Goal: Task Accomplishment & Management: Complete application form

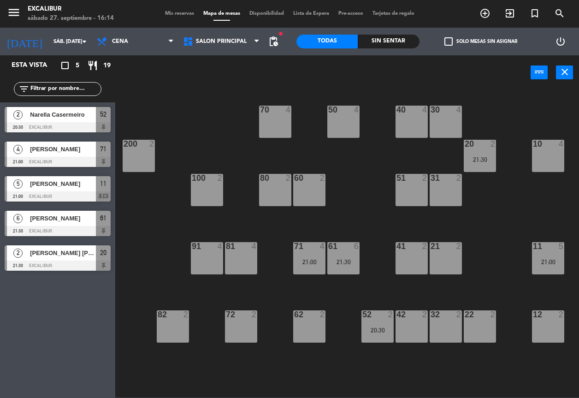
click at [213, 250] on div at bounding box center [206, 246] width 15 height 8
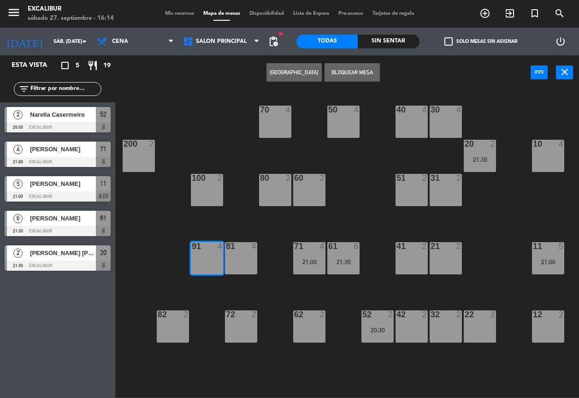
click at [282, 72] on button "[GEOGRAPHIC_DATA]" at bounding box center [293, 72] width 55 height 18
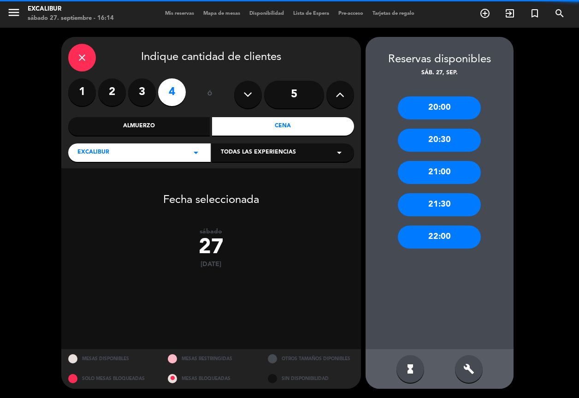
click at [141, 92] on label "3" at bounding box center [142, 92] width 28 height 28
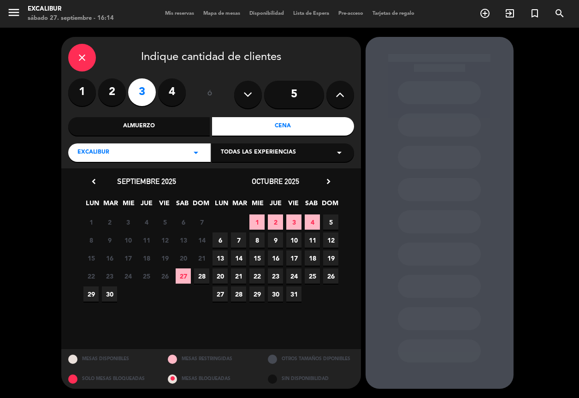
click at [178, 280] on span "27" at bounding box center [183, 275] width 15 height 15
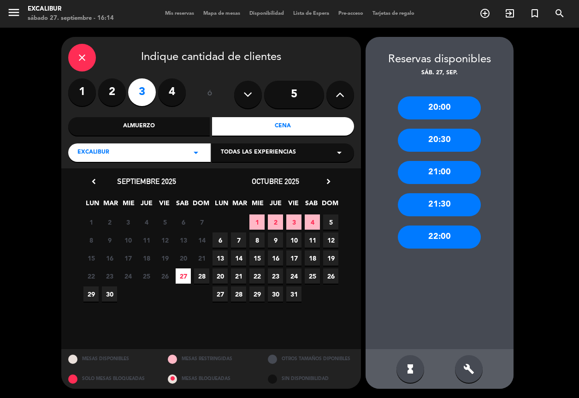
click at [469, 363] on icon "build" at bounding box center [468, 368] width 11 height 11
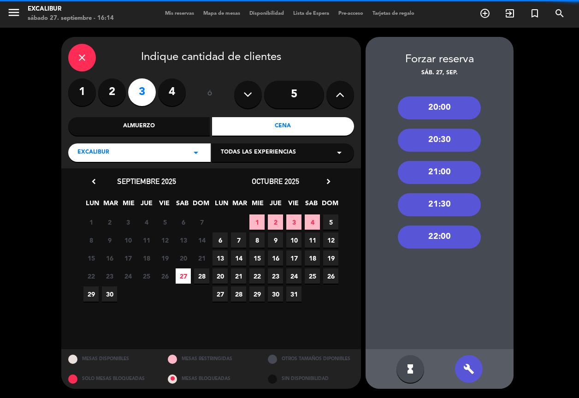
click at [469, 363] on icon "build" at bounding box center [468, 368] width 11 height 11
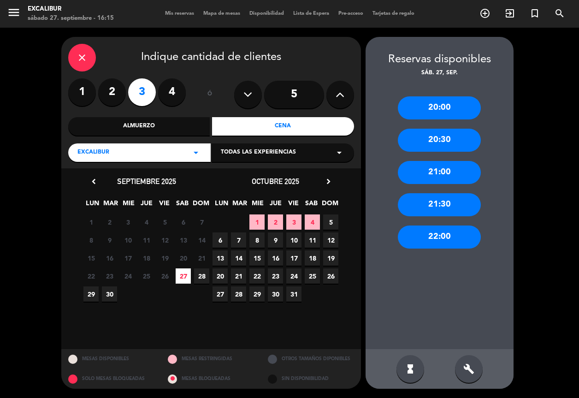
click at [431, 199] on div "21:30" at bounding box center [439, 204] width 83 height 23
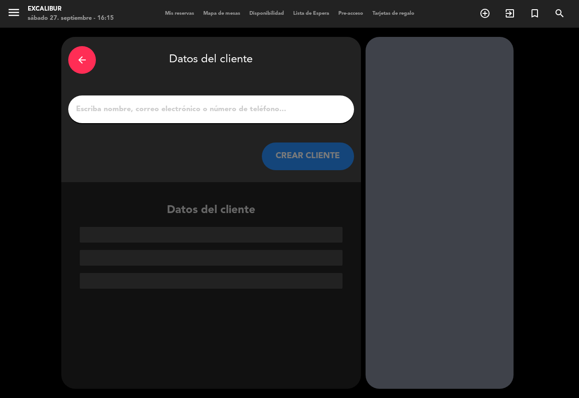
click at [205, 112] on input "1" at bounding box center [211, 109] width 272 height 13
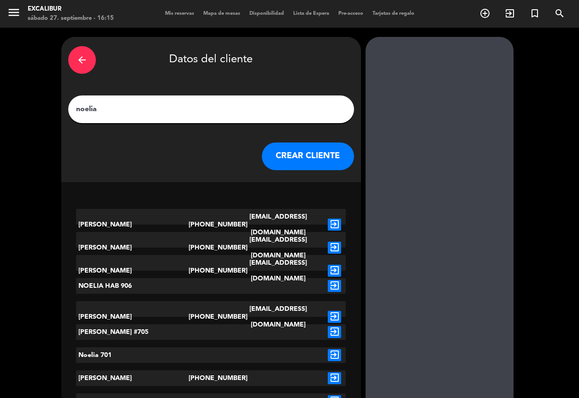
type input "noelia"
click at [312, 151] on button "CREAR CLIENTE" at bounding box center [308, 156] width 92 height 28
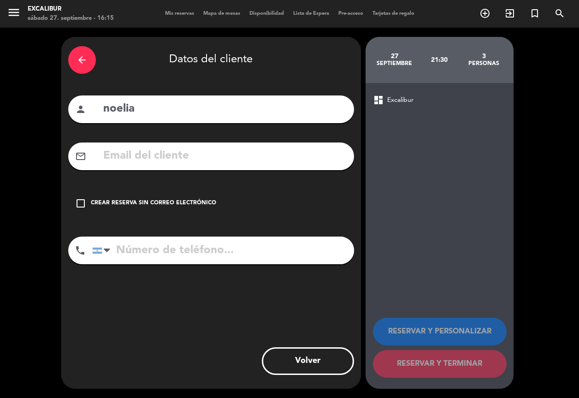
drag, startPoint x: 94, startPoint y: 201, endPoint x: 167, endPoint y: 258, distance: 93.5
click at [94, 201] on div "Crear reserva sin correo electrónico" at bounding box center [153, 203] width 125 height 9
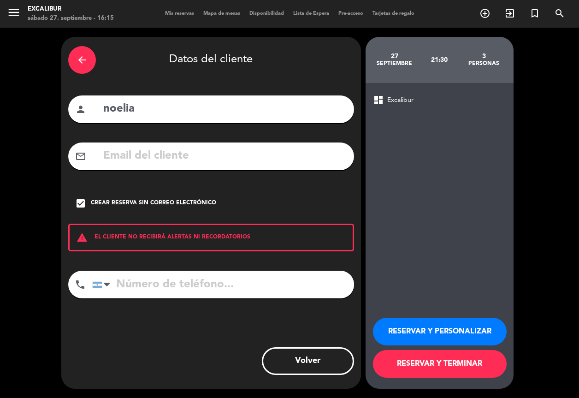
click at [196, 291] on input "tel" at bounding box center [223, 284] width 262 height 28
type input "3412503412"
click at [412, 356] on button "RESERVAR Y TERMINAR" at bounding box center [440, 364] width 134 height 28
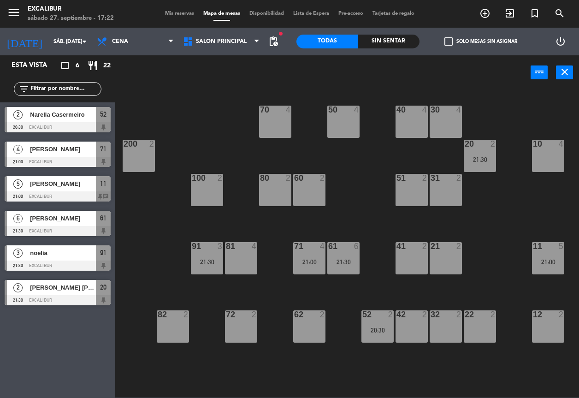
click at [417, 184] on div "51 2" at bounding box center [411, 190] width 32 height 32
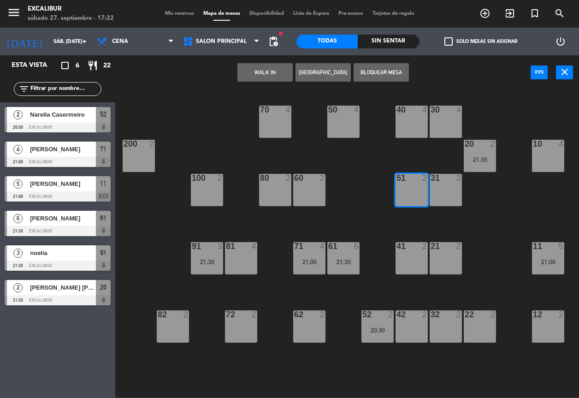
click at [408, 196] on div "51 2" at bounding box center [411, 190] width 32 height 32
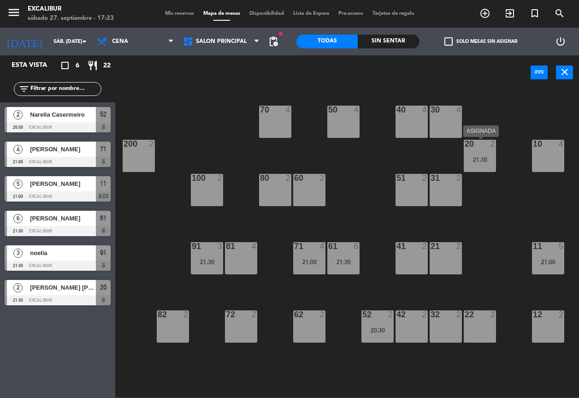
click at [477, 153] on div "20 2 21:30" at bounding box center [480, 156] width 32 height 32
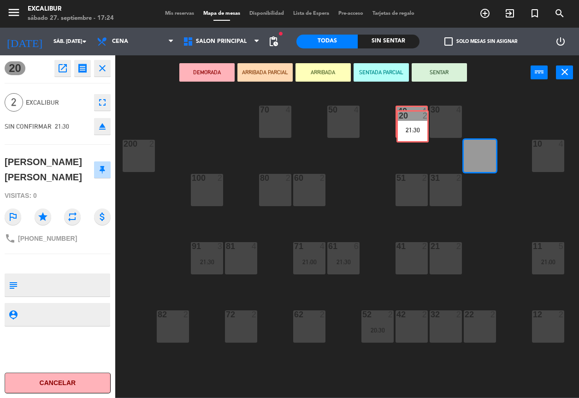
drag, startPoint x: 481, startPoint y: 157, endPoint x: 421, endPoint y: 167, distance: 61.2
click at [421, 165] on div "70 4 50 4 40 4 30 4 20 2 21:30 20 2 21:30 10 4 200 2 60 2 51 2 31 2 80 2 100 2 …" at bounding box center [350, 243] width 458 height 308
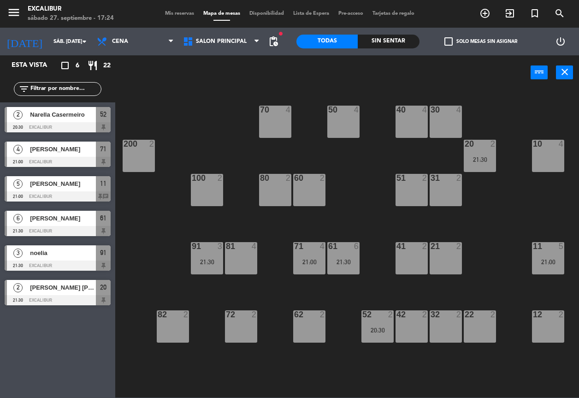
drag, startPoint x: 421, startPoint y: 167, endPoint x: 402, endPoint y: 172, distance: 19.9
click at [401, 172] on div "70 4 50 4 40 4 30 4 20 2 21:30 10 4 200 2 60 2 51 2 31 2 80 2 100 2 81 4 71 4 2…" at bounding box center [350, 243] width 458 height 308
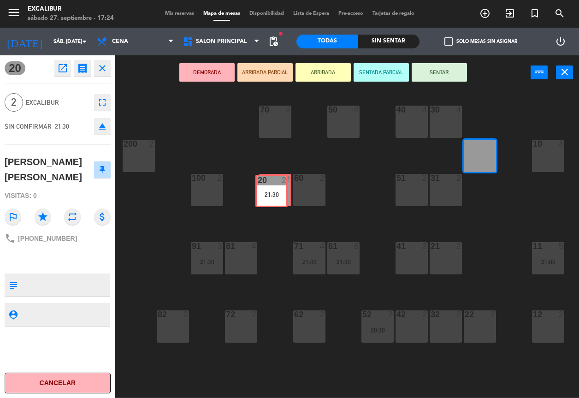
drag, startPoint x: 486, startPoint y: 155, endPoint x: 277, endPoint y: 190, distance: 211.2
click at [277, 190] on div "70 4 50 4 40 4 30 4 20 2 21:30 20 2 21:30 10 4 200 2 60 2 51 2 31 2 80 2 100 2 …" at bounding box center [350, 243] width 458 height 308
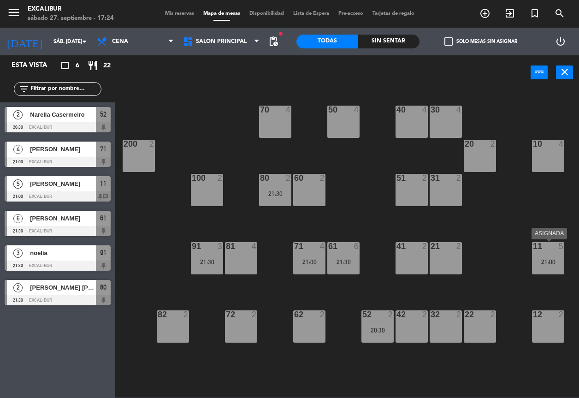
click at [550, 246] on div at bounding box center [547, 246] width 15 height 8
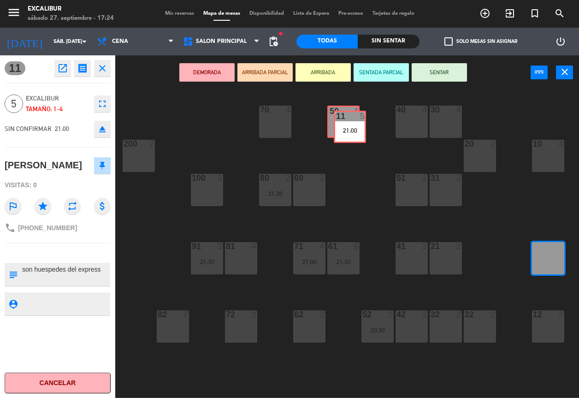
drag, startPoint x: 552, startPoint y: 250, endPoint x: 353, endPoint y: 119, distance: 237.7
click at [353, 119] on div "70 4 50 4 40 4 30 4 20 2 10 4 200 2 60 2 51 2 31 2 80 2 21:30 100 2 81 4 71 4 2…" at bounding box center [350, 243] width 458 height 308
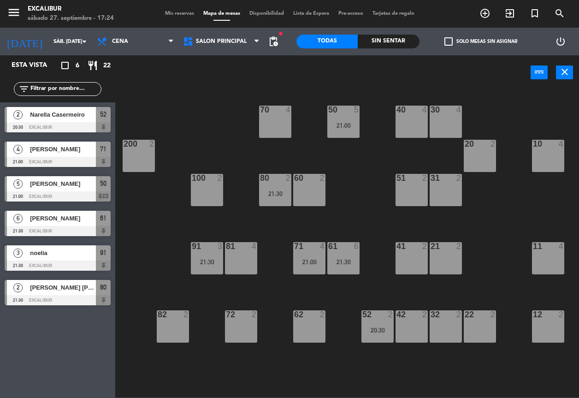
drag, startPoint x: 546, startPoint y: 164, endPoint x: 537, endPoint y: 140, distance: 26.5
click at [533, 140] on div "10" at bounding box center [533, 144] width 0 height 8
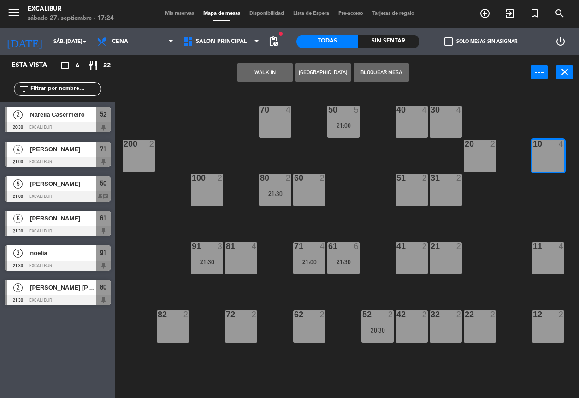
click at [390, 70] on button "Bloquear Mesa" at bounding box center [380, 72] width 55 height 18
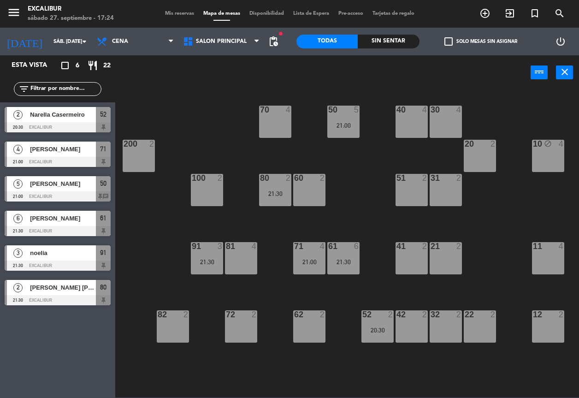
click at [547, 255] on div "11 4" at bounding box center [548, 258] width 32 height 32
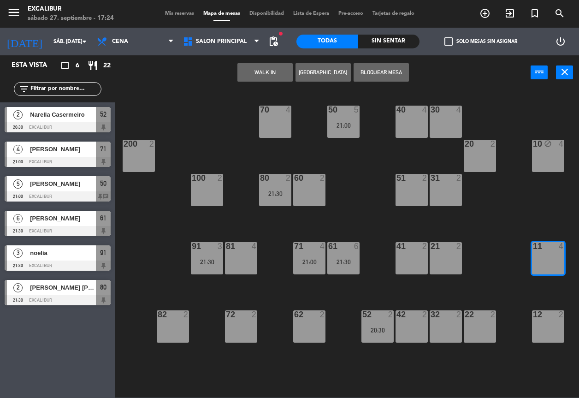
click at [398, 69] on button "Bloquear Mesa" at bounding box center [380, 72] width 55 height 18
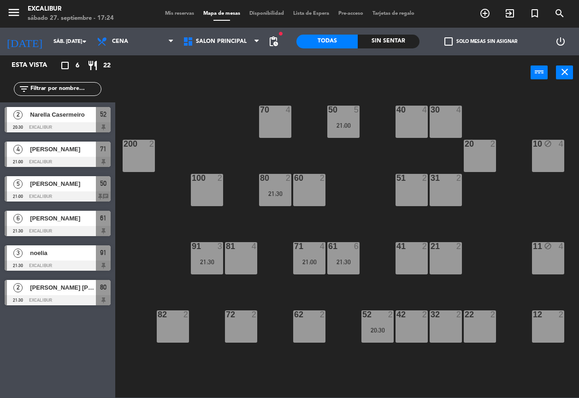
click at [487, 162] on div "20 2" at bounding box center [480, 156] width 32 height 32
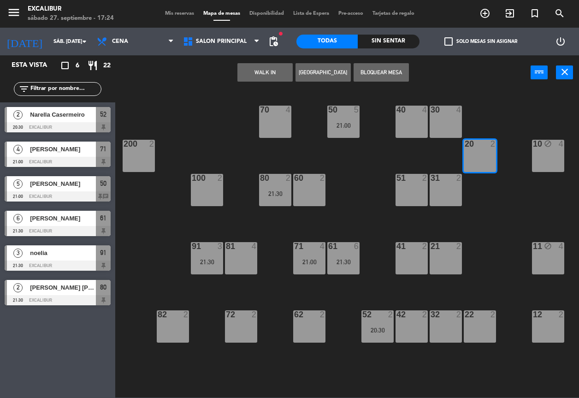
click at [381, 71] on button "Bloquear Mesa" at bounding box center [380, 72] width 55 height 18
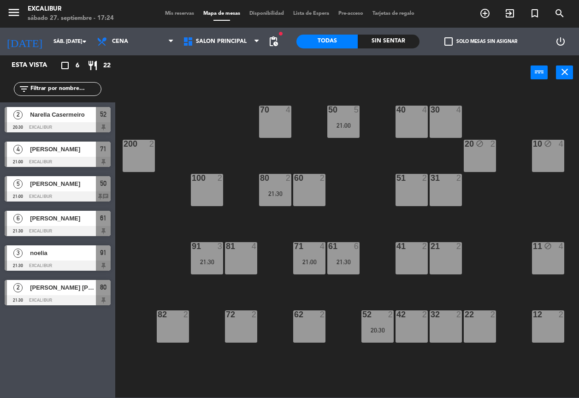
click at [445, 192] on div "31 2" at bounding box center [445, 190] width 32 height 32
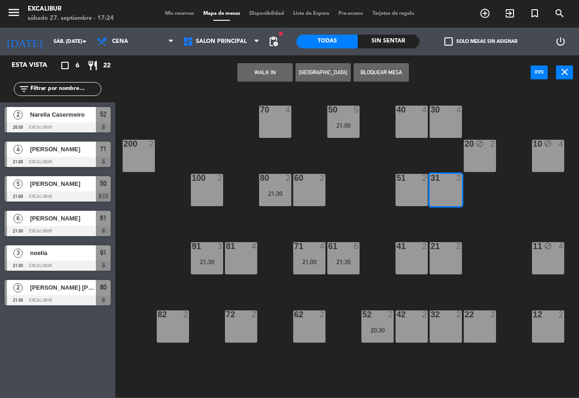
click at [395, 73] on button "Bloquear Mesa" at bounding box center [380, 72] width 55 height 18
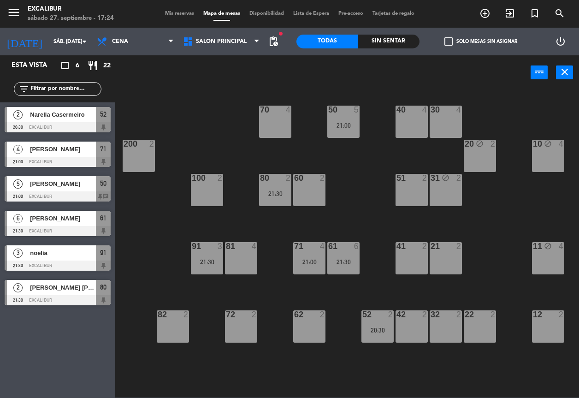
click at [415, 177] on div at bounding box center [411, 178] width 15 height 8
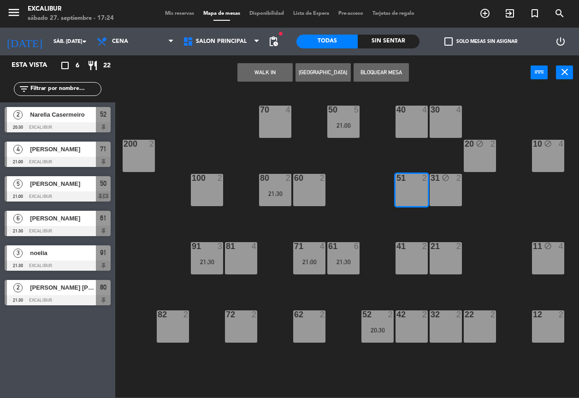
click at [392, 76] on button "Bloquear Mesa" at bounding box center [380, 72] width 55 height 18
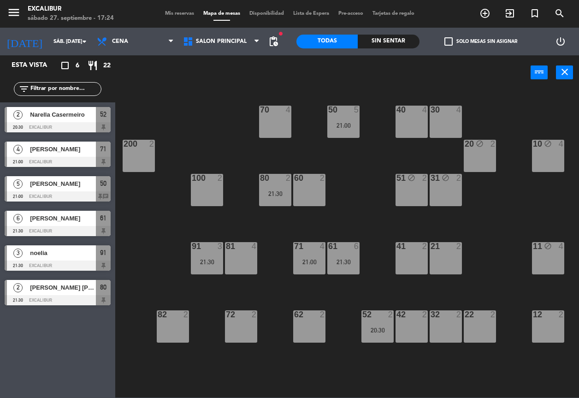
click at [418, 258] on div "41 2" at bounding box center [411, 258] width 32 height 32
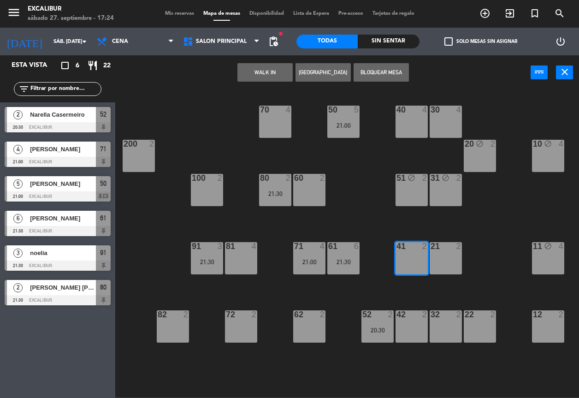
click at [393, 77] on button "Bloquear Mesa" at bounding box center [380, 72] width 55 height 18
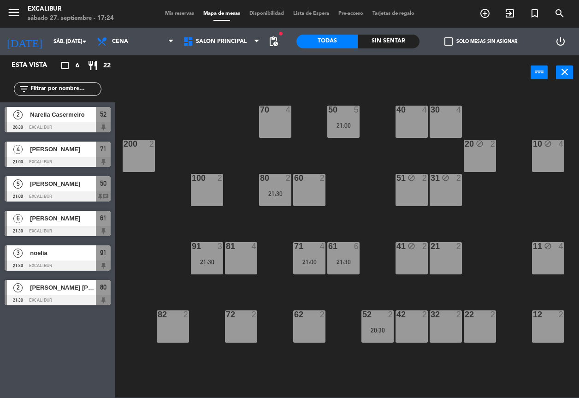
click at [450, 250] on div at bounding box center [445, 246] width 15 height 8
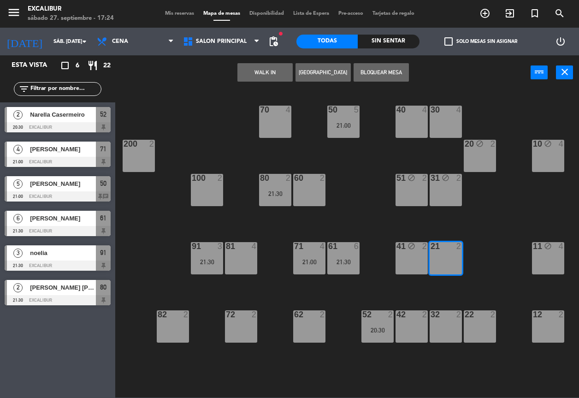
click at [367, 67] on button "Bloquear Mesa" at bounding box center [380, 72] width 55 height 18
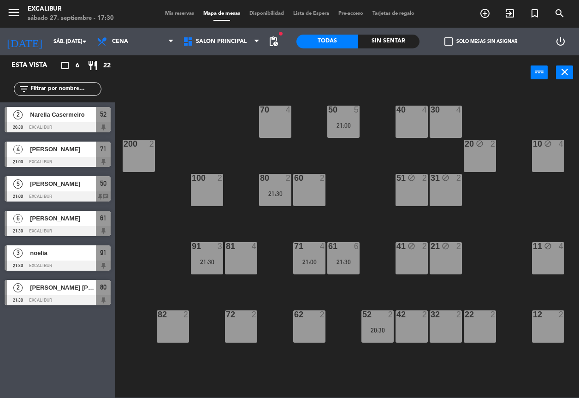
click at [319, 190] on div "60 2" at bounding box center [309, 190] width 32 height 32
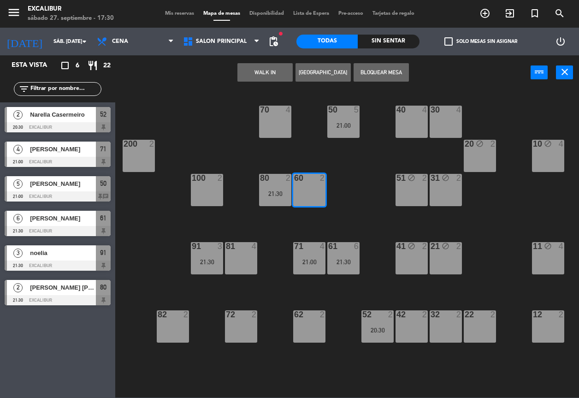
click at [326, 77] on button "[GEOGRAPHIC_DATA]" at bounding box center [322, 72] width 55 height 18
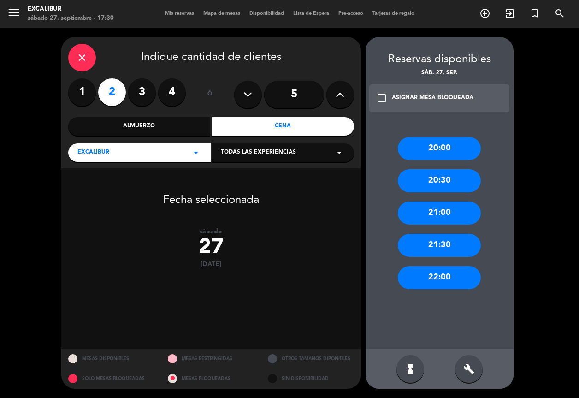
click at [452, 237] on div "21:30" at bounding box center [439, 245] width 83 height 23
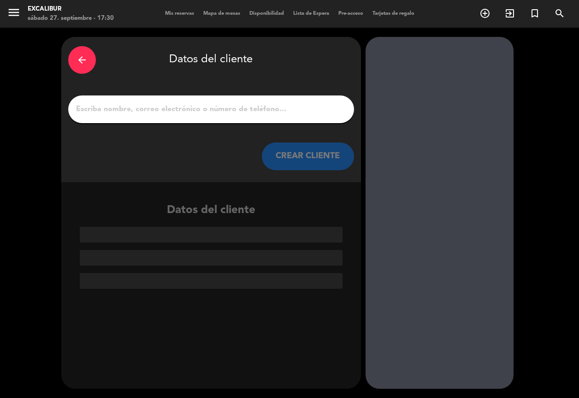
click at [254, 112] on input "1" at bounding box center [211, 109] width 272 height 13
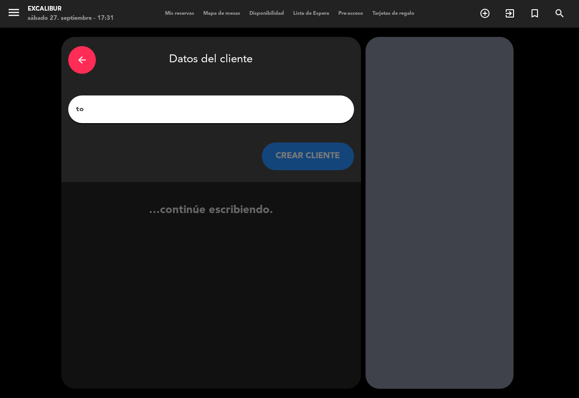
type input "t"
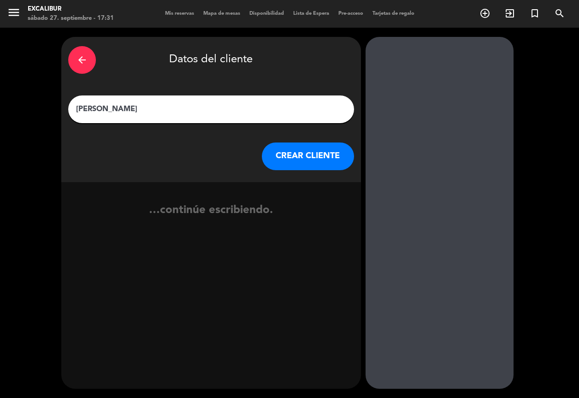
type input "[PERSON_NAME]"
click at [292, 148] on button "CREAR CLIENTE" at bounding box center [308, 156] width 92 height 28
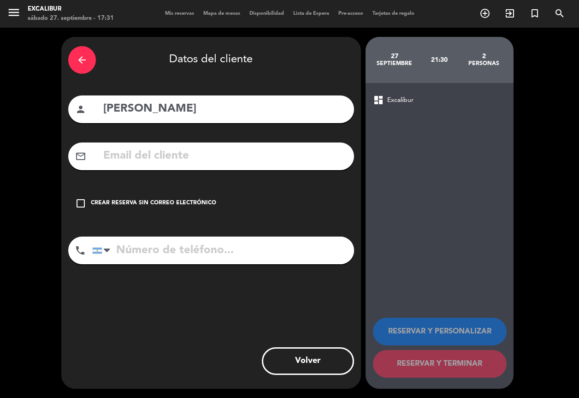
click at [213, 202] on div "check_box_outline_blank Crear reserva sin correo electrónico" at bounding box center [211, 203] width 286 height 28
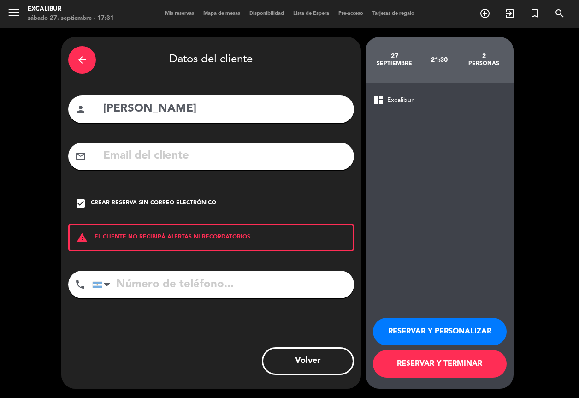
click at [440, 360] on button "RESERVAR Y TERMINAR" at bounding box center [440, 364] width 134 height 28
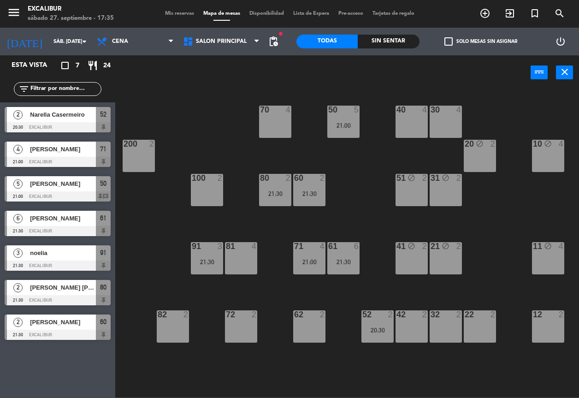
click at [192, 175] on div "100" at bounding box center [192, 178] width 0 height 8
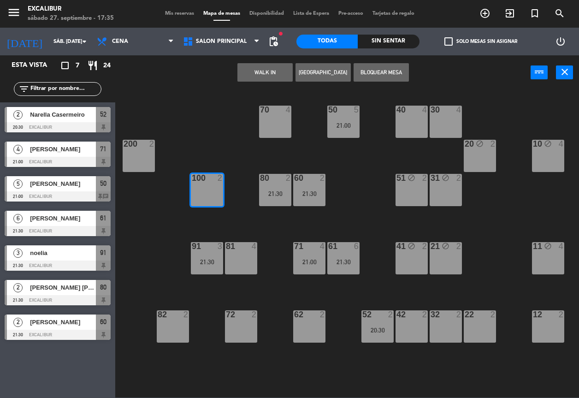
click at [203, 187] on div "100 2" at bounding box center [207, 190] width 32 height 32
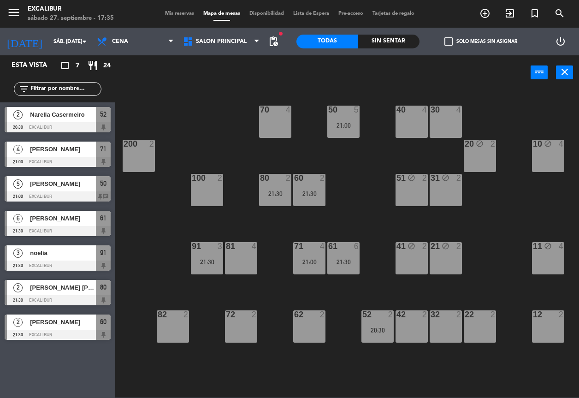
drag, startPoint x: 207, startPoint y: 189, endPoint x: 212, endPoint y: 180, distance: 10.5
click at [207, 188] on div "100 2" at bounding box center [207, 190] width 32 height 32
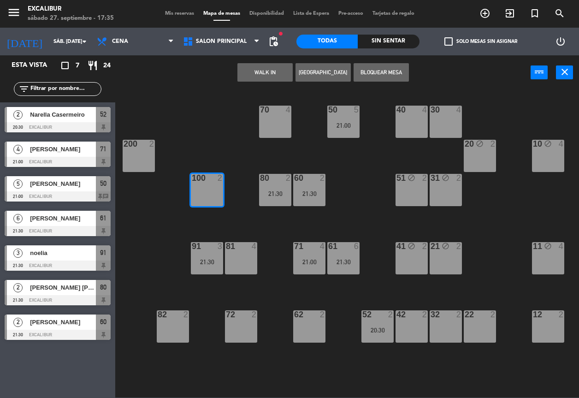
click at [321, 65] on button "[GEOGRAPHIC_DATA]" at bounding box center [322, 72] width 55 height 18
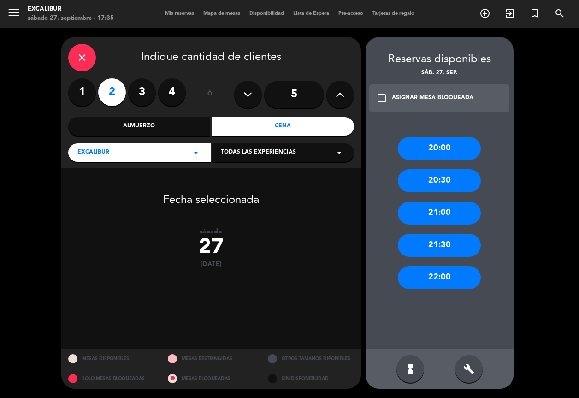
click at [437, 241] on div "21:30" at bounding box center [439, 245] width 83 height 23
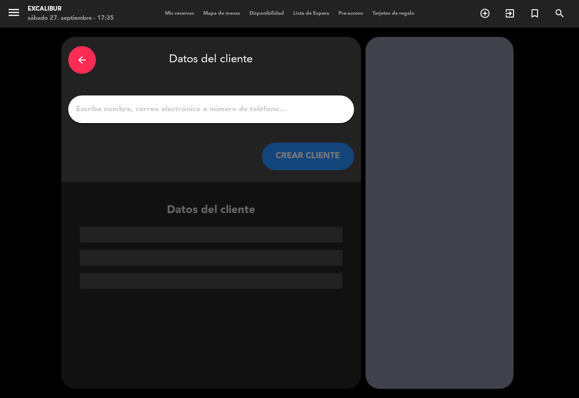
click at [280, 109] on input "1" at bounding box center [211, 109] width 272 height 13
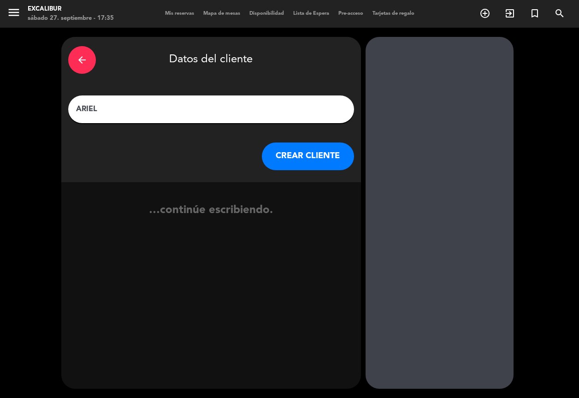
type input "ARIEL"
click at [304, 167] on button "CREAR CLIENTE" at bounding box center [308, 156] width 92 height 28
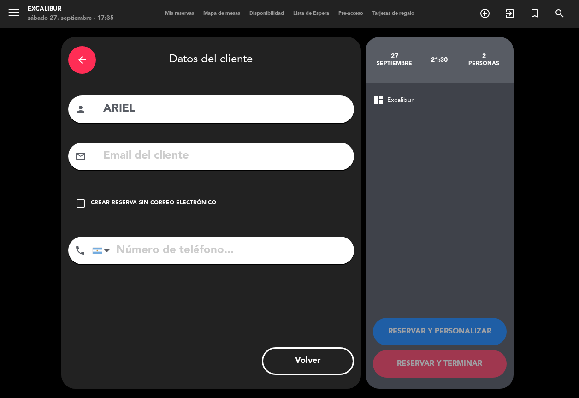
click at [204, 204] on div "Crear reserva sin correo electrónico" at bounding box center [153, 203] width 125 height 9
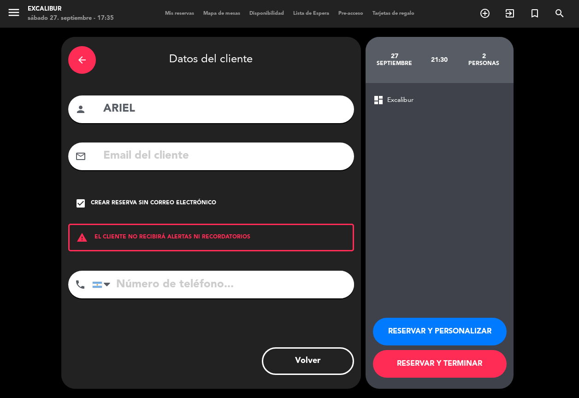
click at [434, 356] on button "RESERVAR Y TERMINAR" at bounding box center [440, 364] width 134 height 28
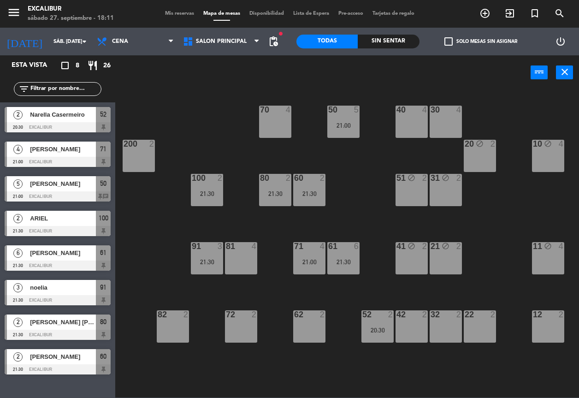
click at [424, 318] on div "32" at bounding box center [429, 314] width 15 height 8
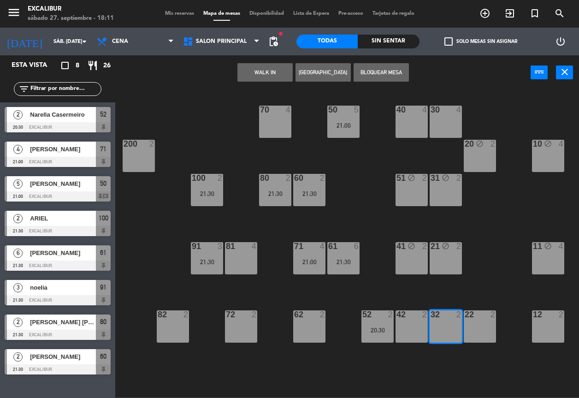
click at [315, 72] on button "[GEOGRAPHIC_DATA]" at bounding box center [322, 72] width 55 height 18
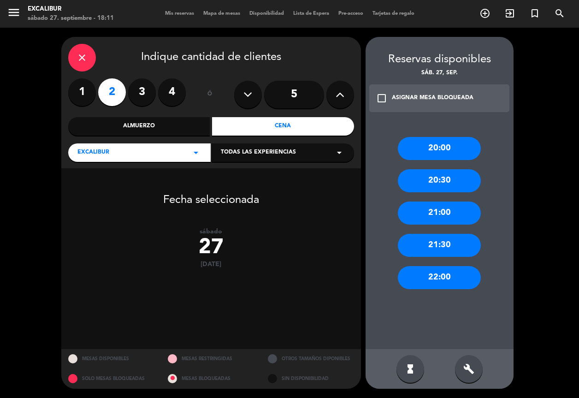
click at [430, 207] on div "21:00" at bounding box center [439, 212] width 83 height 23
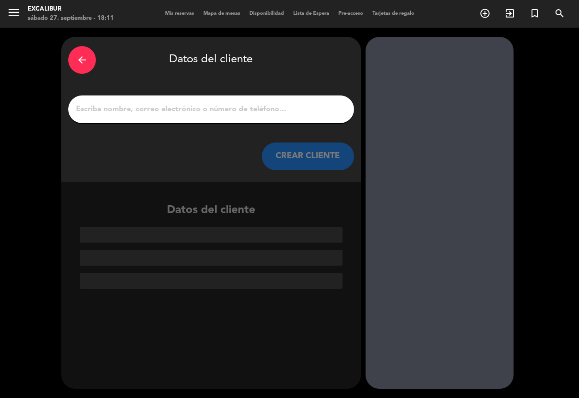
click at [238, 101] on div at bounding box center [211, 109] width 286 height 28
click at [217, 110] on input "1" at bounding box center [211, 109] width 272 height 13
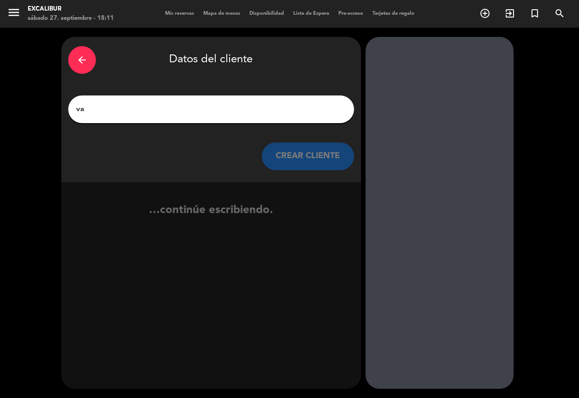
drag, startPoint x: 112, startPoint y: 429, endPoint x: 120, endPoint y: 111, distance: 318.0
click at [120, 111] on input "va" at bounding box center [211, 109] width 272 height 13
type input "v"
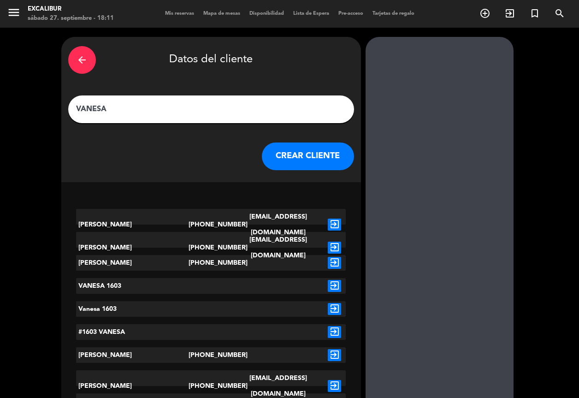
type input "VANESA"
click at [299, 163] on button "CREAR CLIENTE" at bounding box center [308, 156] width 92 height 28
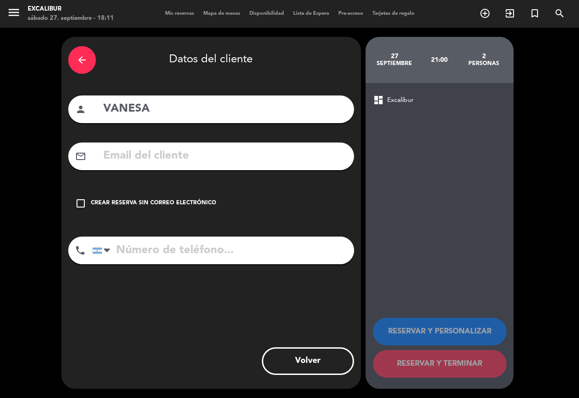
click at [153, 201] on div "Crear reserva sin correo electrónico" at bounding box center [153, 203] width 125 height 9
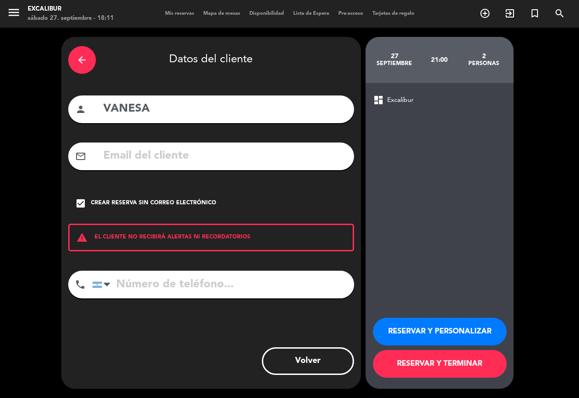
click at [435, 372] on button "RESERVAR Y TERMINAR" at bounding box center [440, 364] width 134 height 28
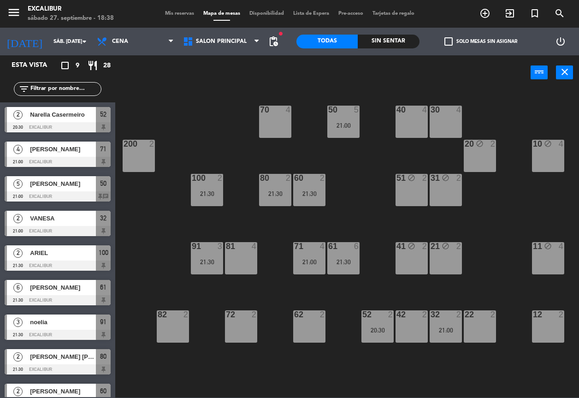
click at [229, 259] on div "81 4" at bounding box center [241, 258] width 32 height 32
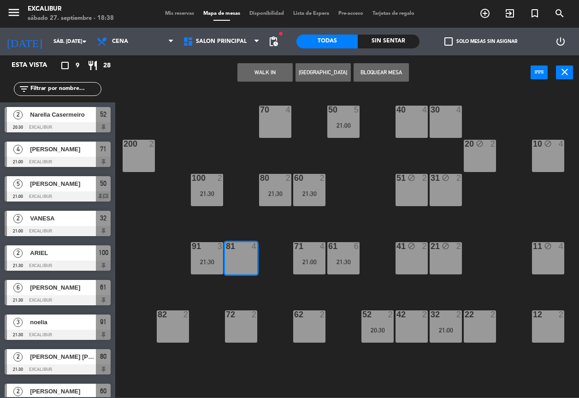
click at [306, 71] on button "[GEOGRAPHIC_DATA]" at bounding box center [322, 72] width 55 height 18
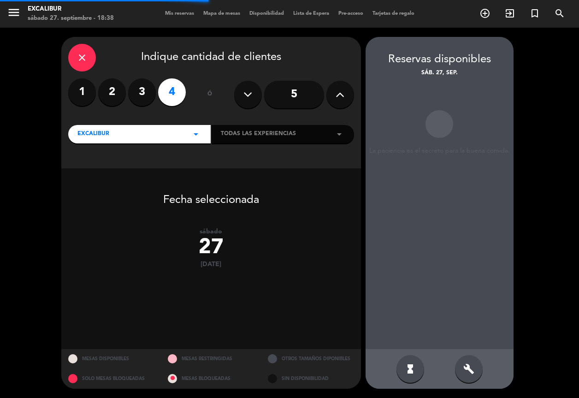
click at [139, 93] on label "3" at bounding box center [142, 92] width 28 height 28
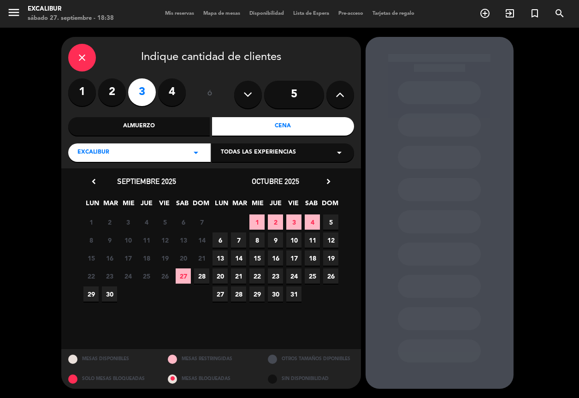
click at [184, 276] on span "27" at bounding box center [183, 275] width 15 height 15
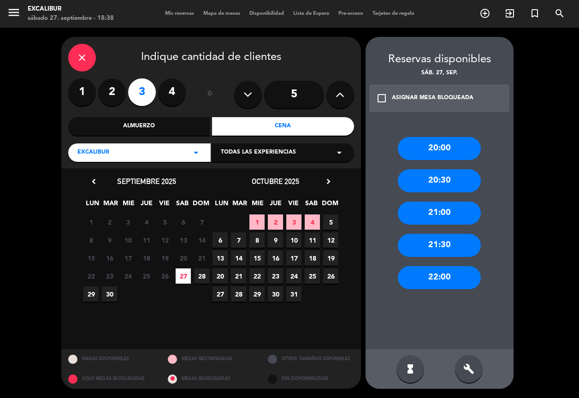
click at [448, 251] on div "21:30" at bounding box center [439, 245] width 83 height 23
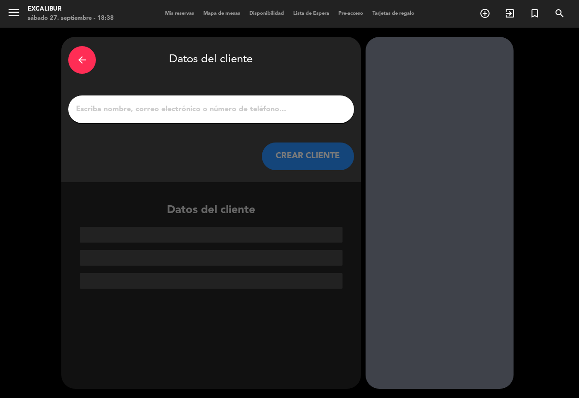
click at [249, 107] on input "1" at bounding box center [211, 109] width 272 height 13
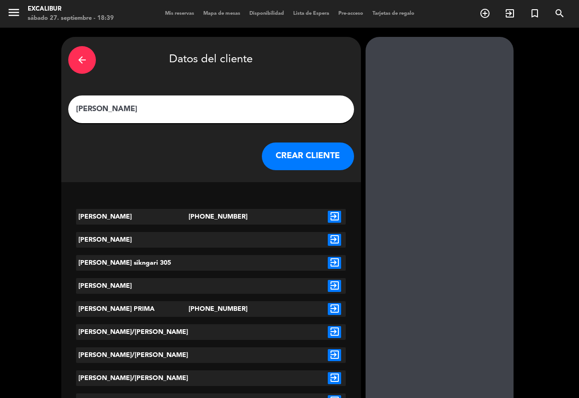
type input "[PERSON_NAME]"
click at [328, 152] on button "CREAR CLIENTE" at bounding box center [308, 156] width 92 height 28
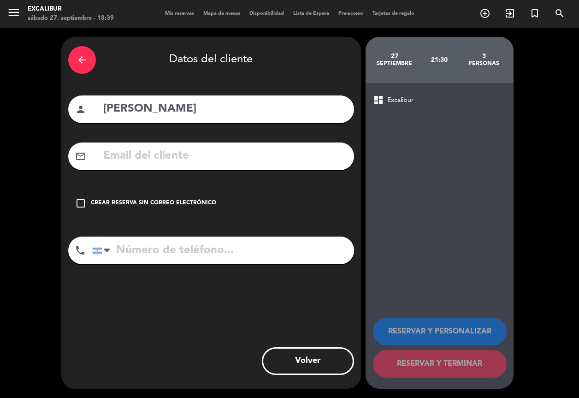
click at [172, 205] on div "Crear reserva sin correo electrónico" at bounding box center [153, 203] width 125 height 9
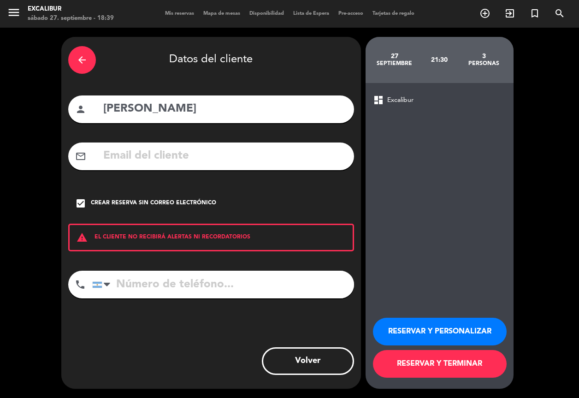
drag, startPoint x: 457, startPoint y: 365, endPoint x: 464, endPoint y: 217, distance: 148.0
click at [457, 364] on button "RESERVAR Y TERMINAR" at bounding box center [440, 364] width 134 height 28
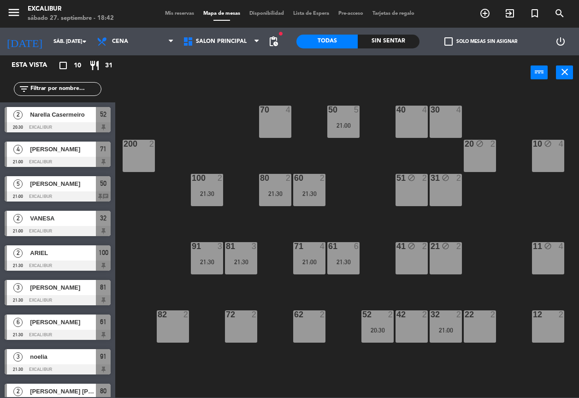
click at [480, 170] on div "20 block 2" at bounding box center [480, 156] width 32 height 32
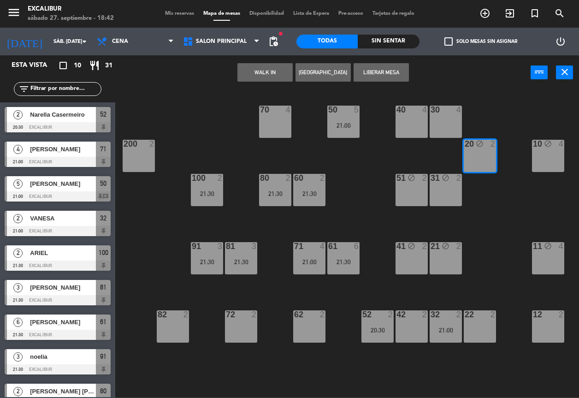
click at [321, 73] on button "[GEOGRAPHIC_DATA]" at bounding box center [322, 72] width 55 height 18
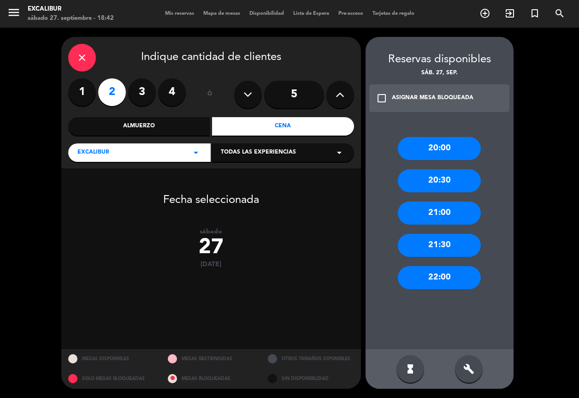
click at [300, 97] on input "5" at bounding box center [294, 95] width 60 height 28
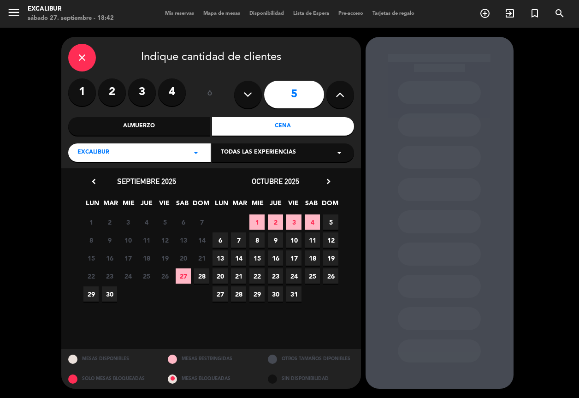
click at [182, 276] on span "27" at bounding box center [183, 275] width 15 height 15
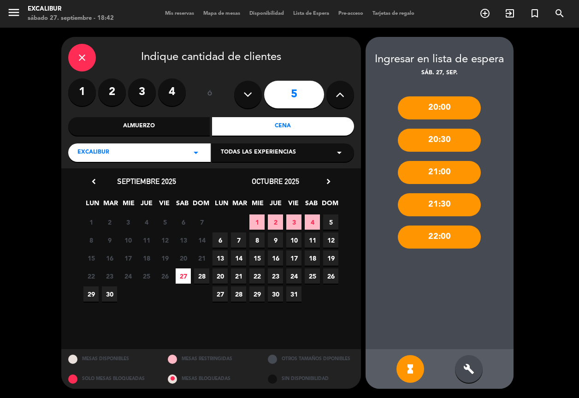
click at [453, 169] on div "21:00" at bounding box center [439, 172] width 83 height 23
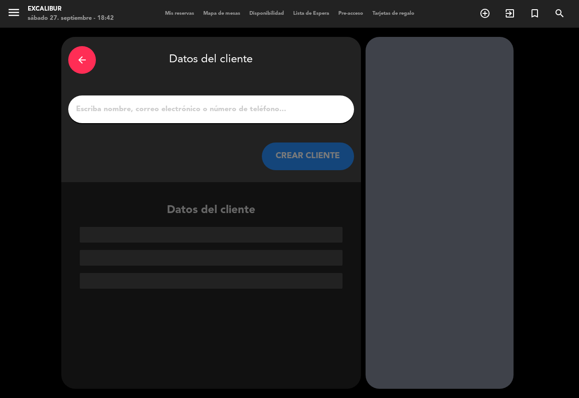
click at [93, 49] on div "arrow_back Datos del cliente" at bounding box center [211, 60] width 286 height 32
click at [92, 52] on div "arrow_back" at bounding box center [82, 60] width 28 height 28
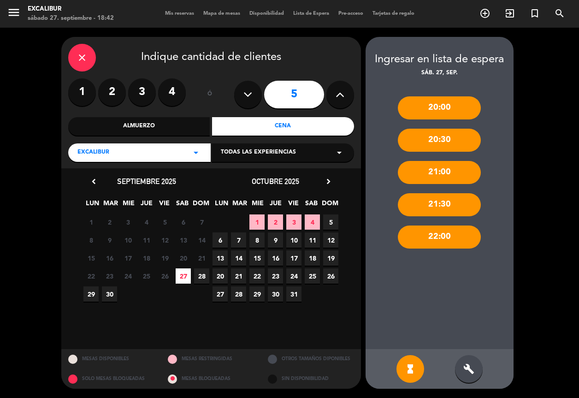
click at [413, 374] on icon "hourglass_full" at bounding box center [410, 368] width 11 height 11
click at [473, 364] on icon "build" at bounding box center [468, 368] width 11 height 11
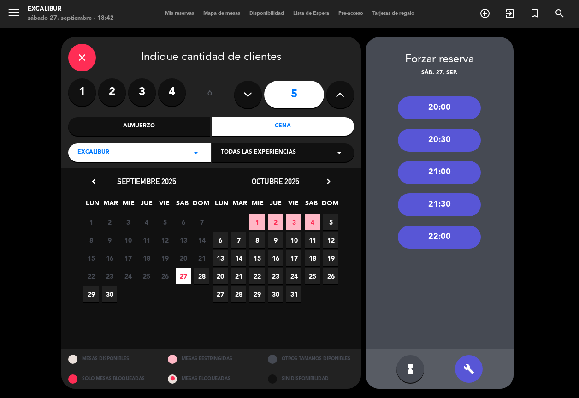
click at [438, 168] on div "21:00" at bounding box center [439, 172] width 83 height 23
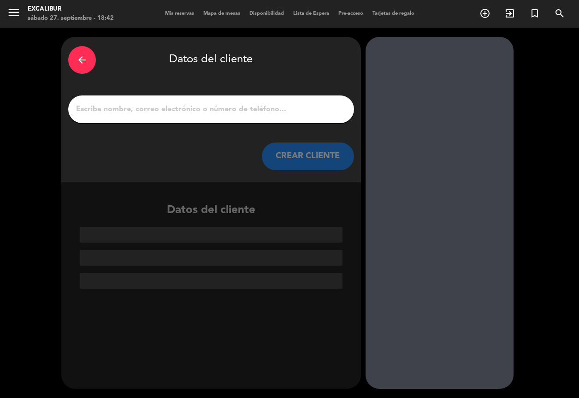
click at [280, 113] on input "1" at bounding box center [211, 109] width 272 height 13
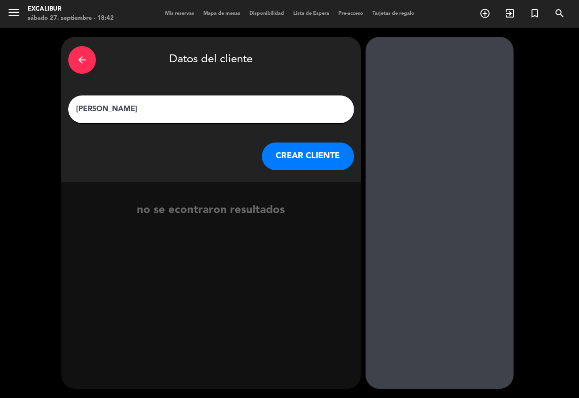
type input "[PERSON_NAME]"
click at [298, 167] on button "CREAR CLIENTE" at bounding box center [308, 156] width 92 height 28
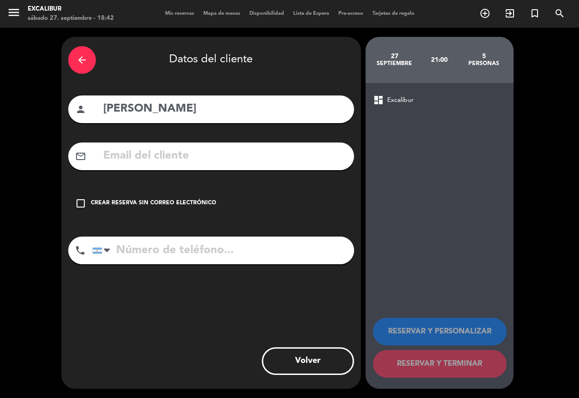
click at [170, 205] on div "Crear reserva sin correo electrónico" at bounding box center [153, 203] width 125 height 9
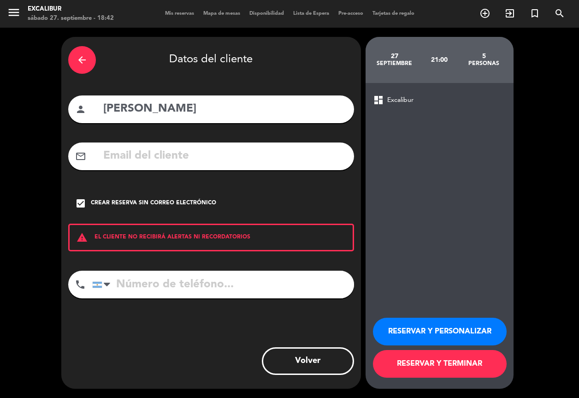
click at [437, 369] on button "RESERVAR Y TERMINAR" at bounding box center [440, 364] width 134 height 28
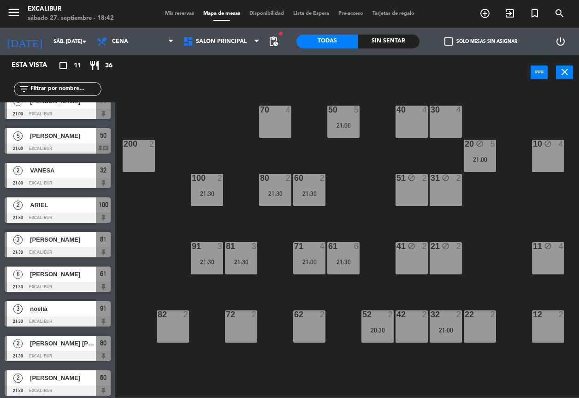
scroll to position [86, 0]
